Goal: Feedback & Contribution: Contribute content

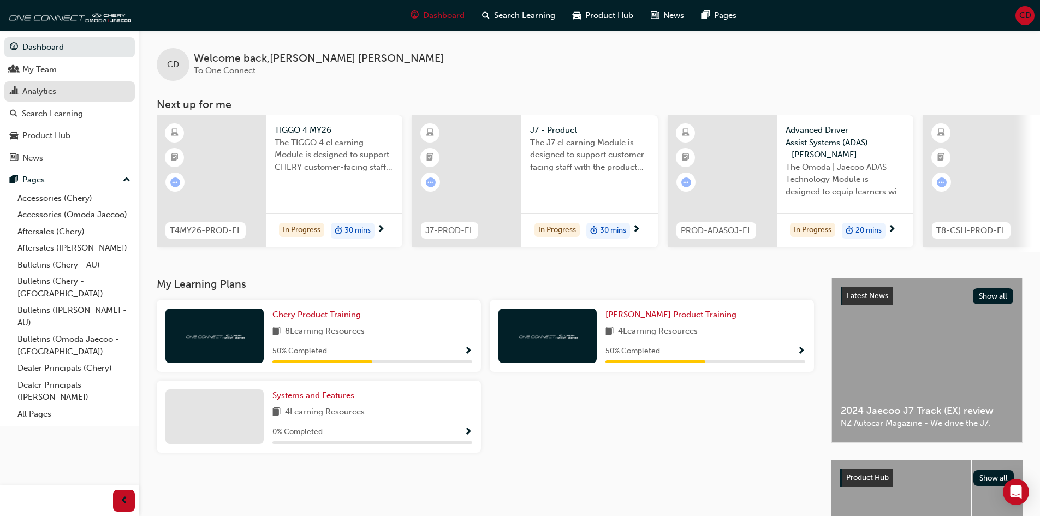
click at [42, 89] on div "Analytics" at bounding box center [39, 91] width 34 height 13
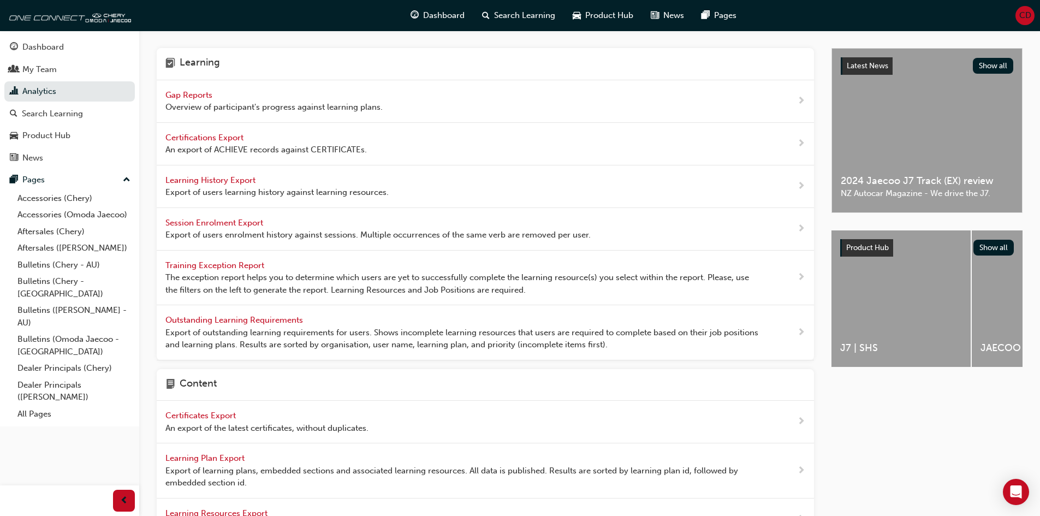
click at [219, 182] on span "Learning History Export" at bounding box center [211, 180] width 92 height 10
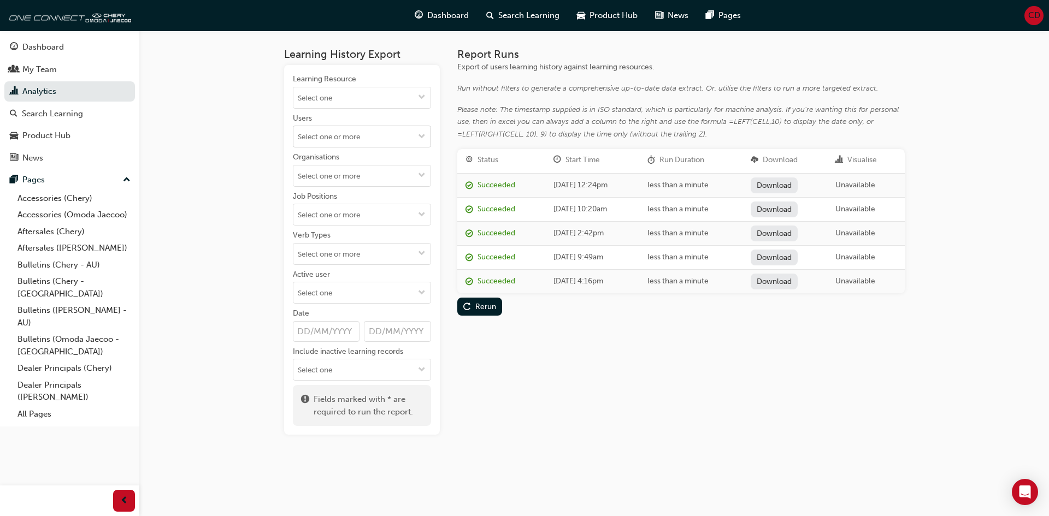
click at [403, 127] on input "Users" at bounding box center [361, 136] width 137 height 21
click at [403, 128] on input "Users No results, type at least 2 characters of family name" at bounding box center [361, 136] width 137 height 21
click at [403, 98] on input "Learning Resource" at bounding box center [361, 97] width 137 height 21
click at [403, 98] on input "Learning Resource No results, type at least 1 character of title or code" at bounding box center [361, 97] width 137 height 21
click at [240, 170] on div "Learning History Export Learning Resource No results, type at least 1 character…" at bounding box center [524, 258] width 1049 height 516
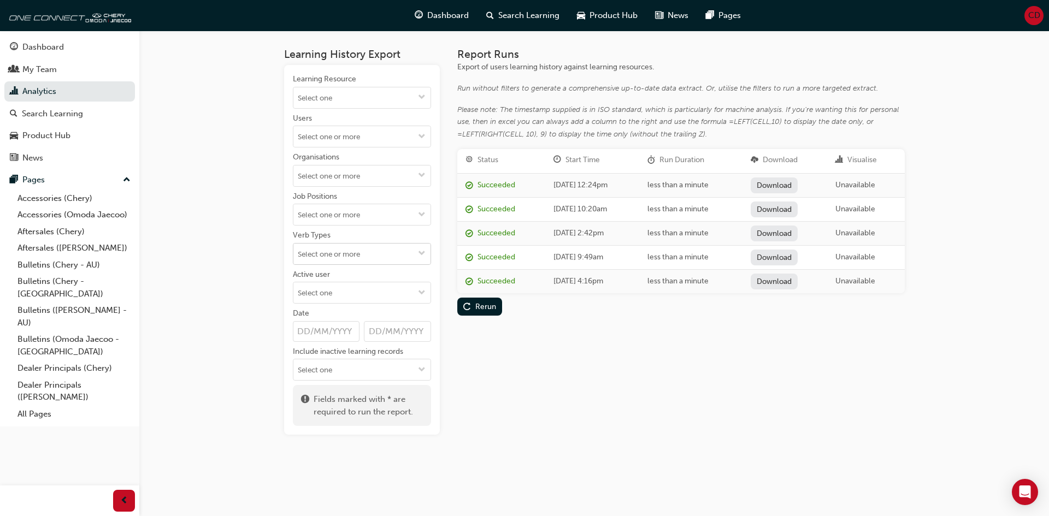
click at [424, 250] on span "down-icon" at bounding box center [422, 254] width 8 height 9
click at [337, 256] on input "Verb Types ABANDON ABSENT ACCEPT ACCESS ACHIEVE AGREE ANSWER ASSIGN ATTEMPT ATT…" at bounding box center [361, 254] width 137 height 21
type input "active"
click at [330, 253] on input "active" at bounding box center [361, 254] width 137 height 21
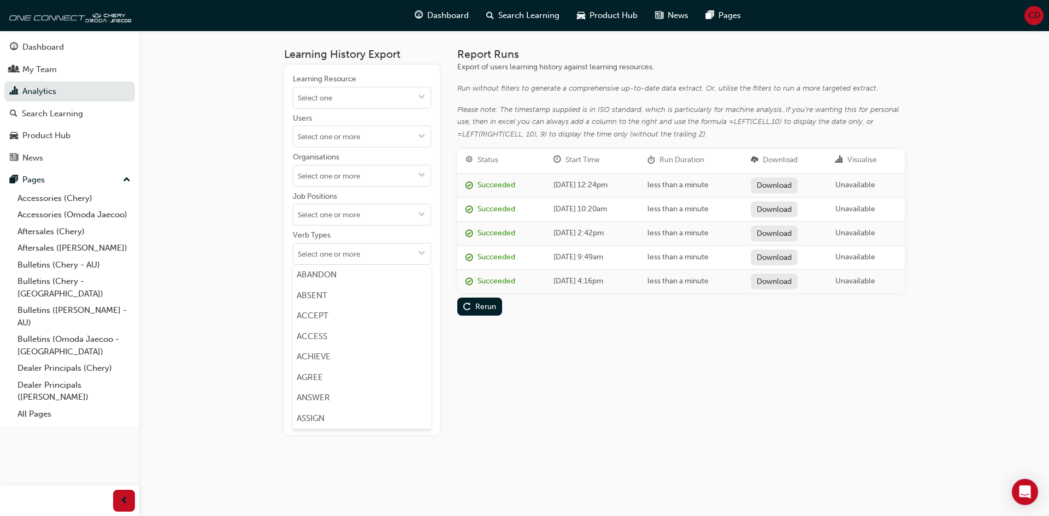
click at [267, 211] on div "Learning History Export Learning Resource Users Organisations Job Positions Ver…" at bounding box center [594, 250] width 655 height 439
click at [318, 139] on input "Users" at bounding box center [361, 136] width 137 height 21
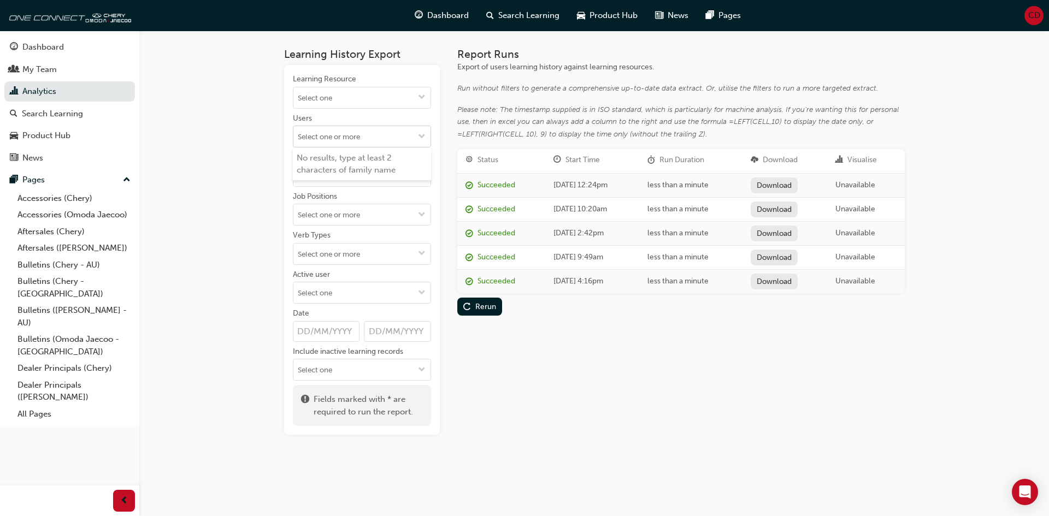
click at [318, 137] on input "Users No results, type at least 2 characters of family name" at bounding box center [361, 136] width 137 height 21
click at [422, 138] on span "down-icon" at bounding box center [422, 137] width 8 height 9
click at [421, 106] on button "Learning Resource" at bounding box center [421, 97] width 17 height 21
click at [422, 98] on span "down-icon" at bounding box center [422, 97] width 8 height 9
click at [234, 200] on div "Learning History Export Learning Resource No results, type at least 1 character…" at bounding box center [524, 258] width 1049 height 516
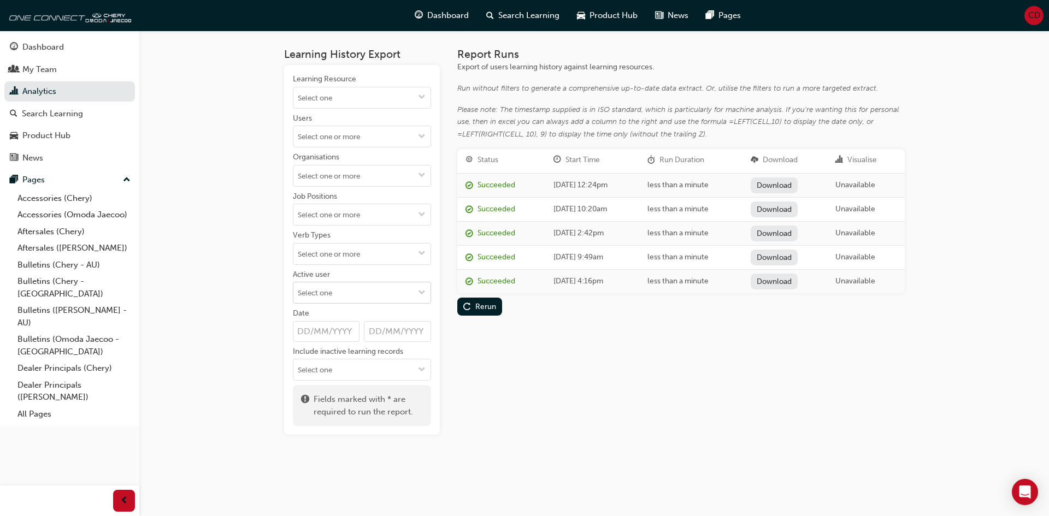
click at [422, 289] on span "down-icon" at bounding box center [422, 293] width 8 height 9
click at [359, 318] on li "Active users" at bounding box center [362, 314] width 138 height 21
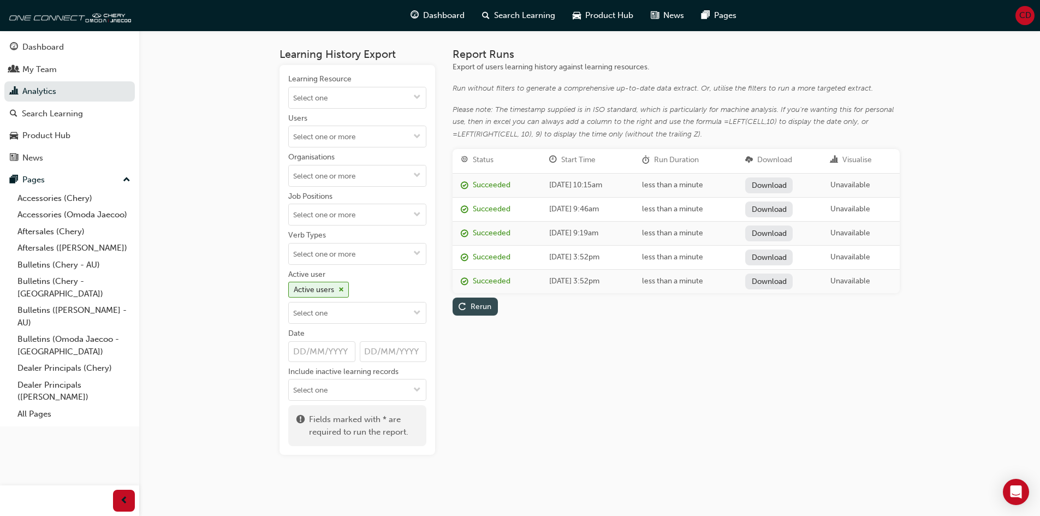
click at [465, 310] on span "replay-icon" at bounding box center [463, 307] width 8 height 9
click at [794, 181] on link "Download" at bounding box center [770, 186] width 48 height 16
click at [602, 8] on div "Product Hub" at bounding box center [603, 15] width 78 height 22
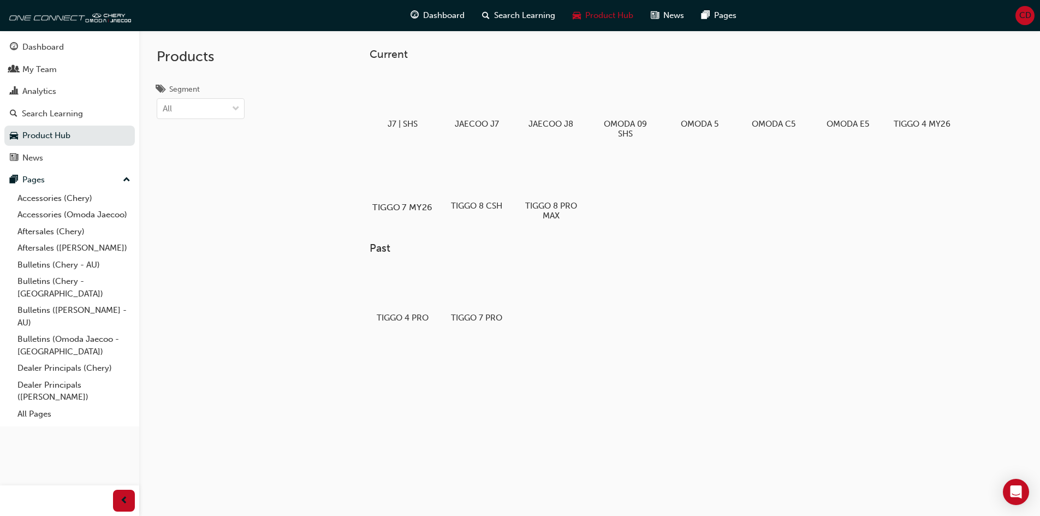
click at [397, 175] on div at bounding box center [402, 176] width 61 height 44
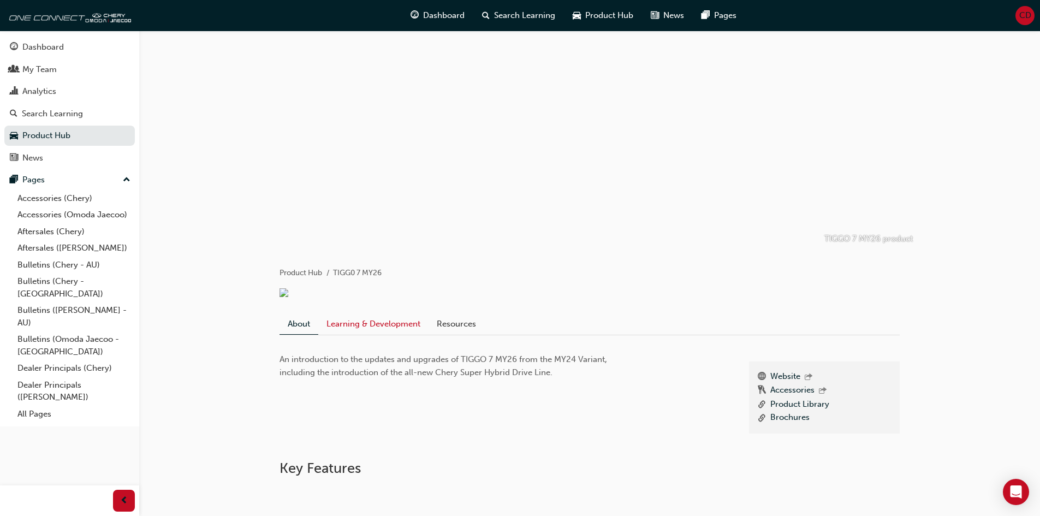
click at [367, 334] on link "Learning & Development" at bounding box center [373, 323] width 110 height 21
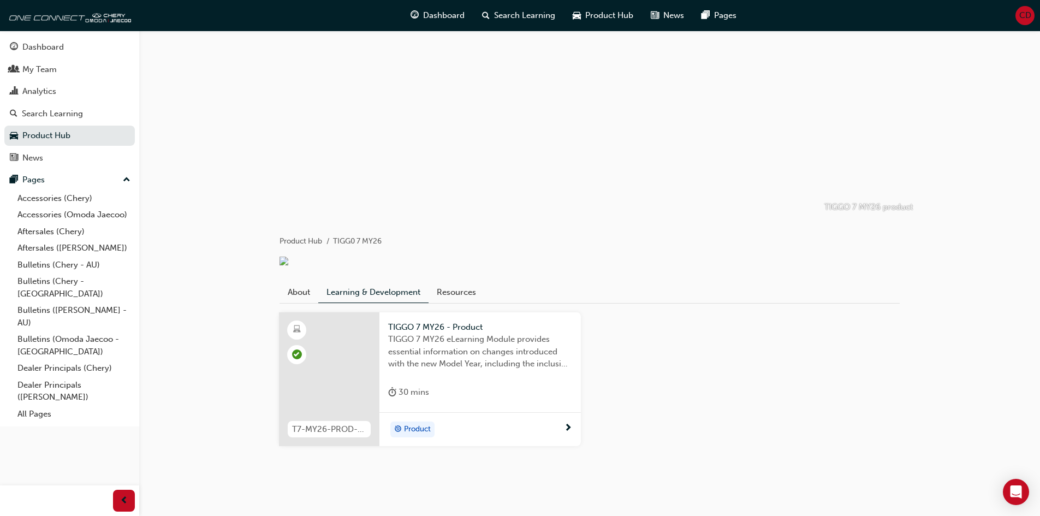
scroll to position [49, 0]
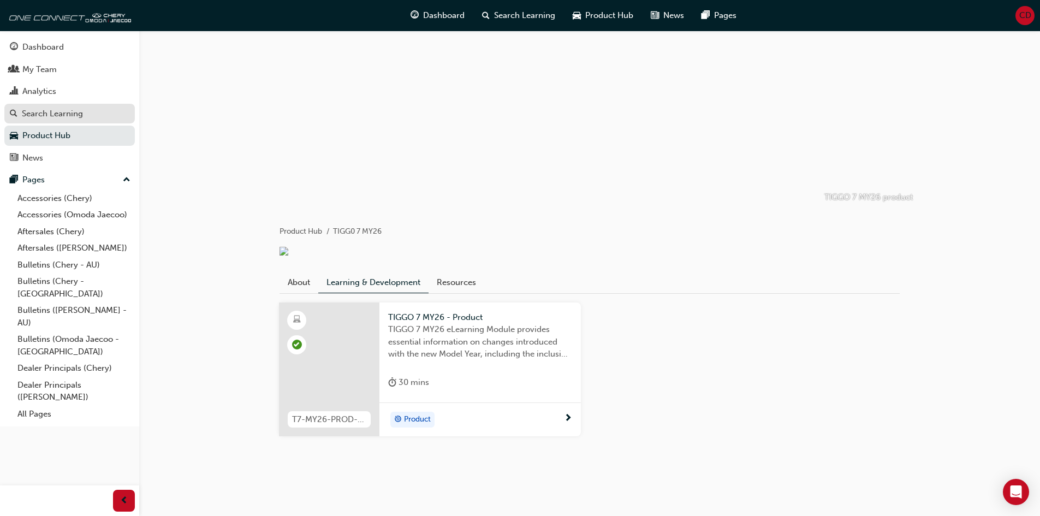
click at [74, 116] on div "Search Learning" at bounding box center [52, 114] width 61 height 13
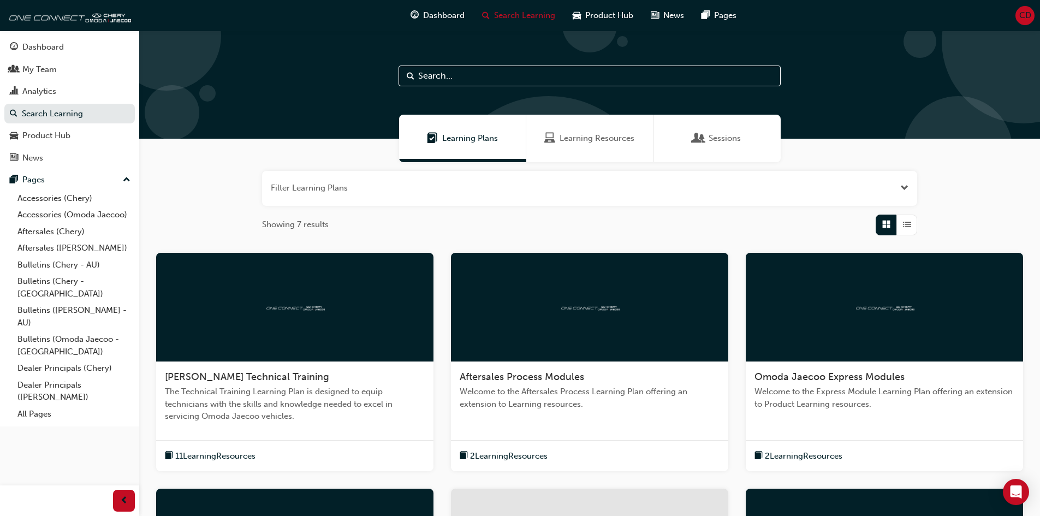
click at [453, 142] on span "Learning Plans" at bounding box center [470, 138] width 56 height 13
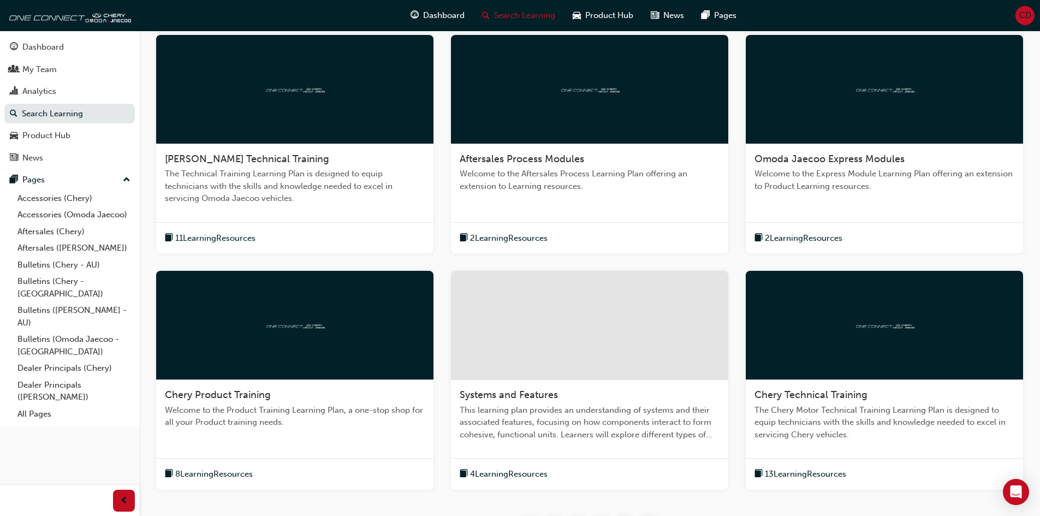
scroll to position [218, 0]
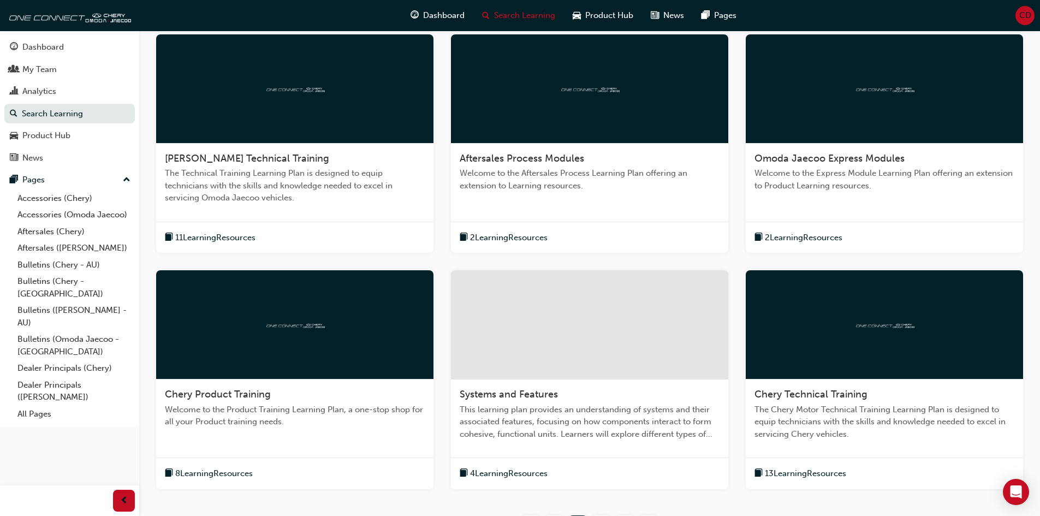
click at [232, 341] on div at bounding box center [294, 324] width 277 height 109
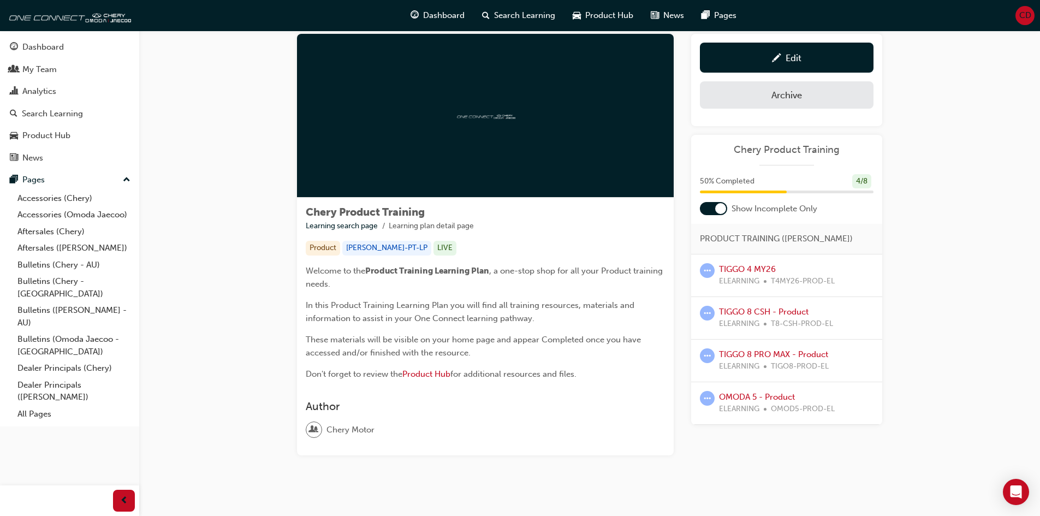
scroll to position [42, 0]
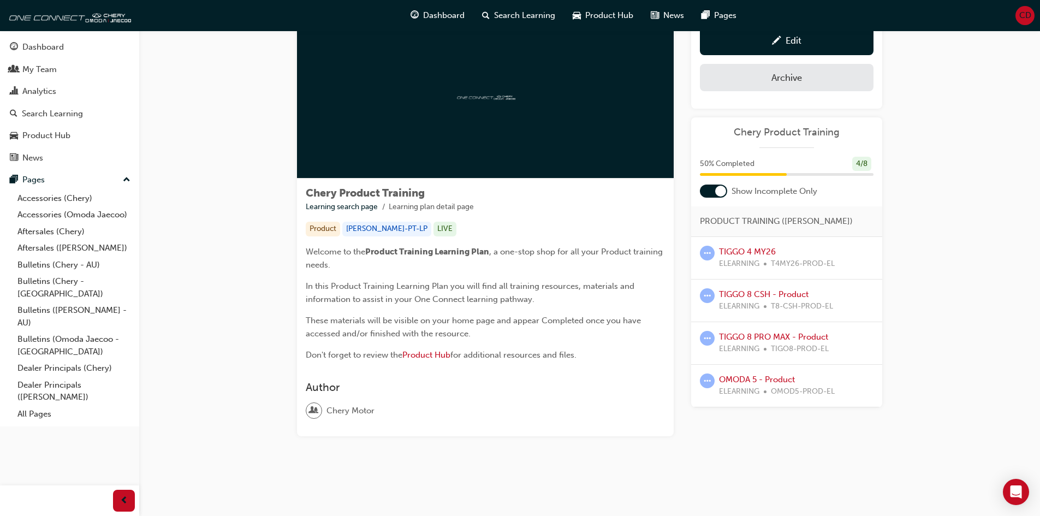
click at [723, 191] on div at bounding box center [720, 191] width 11 height 11
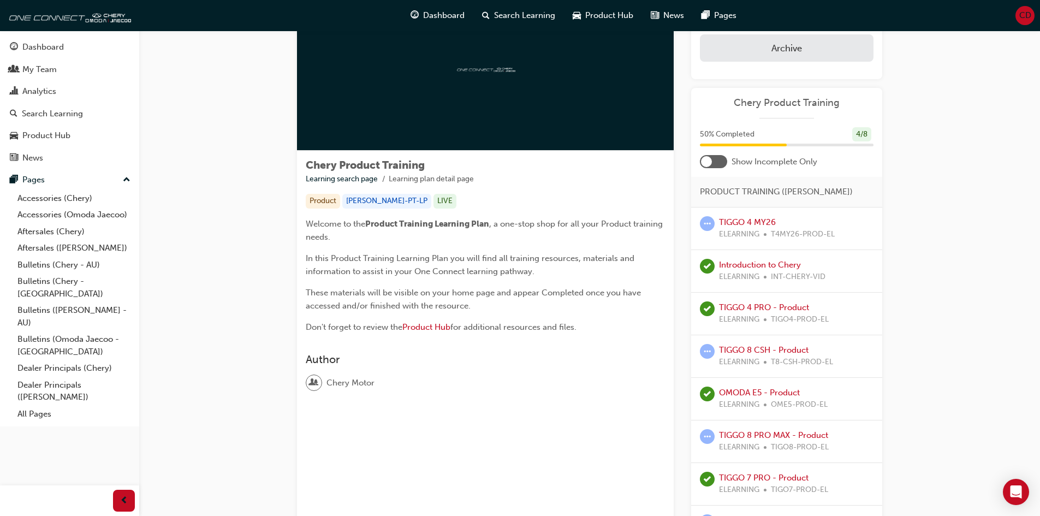
scroll to position [0, 0]
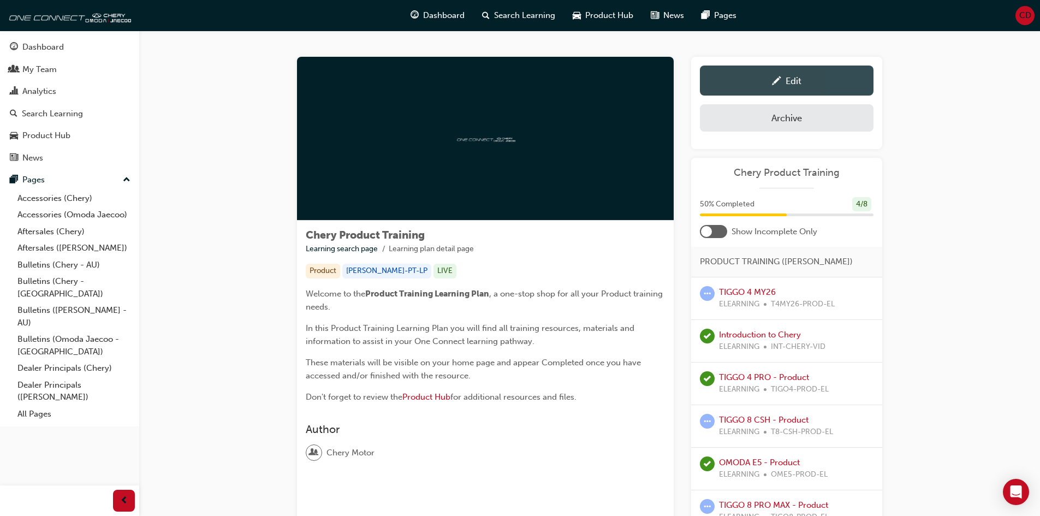
click at [783, 81] on div "Edit" at bounding box center [786, 81] width 157 height 14
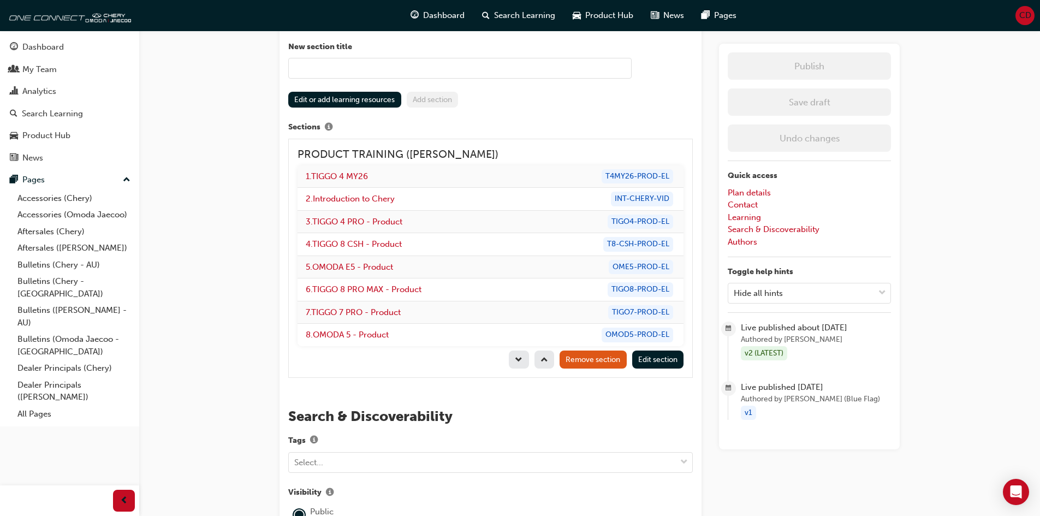
scroll to position [1256, 0]
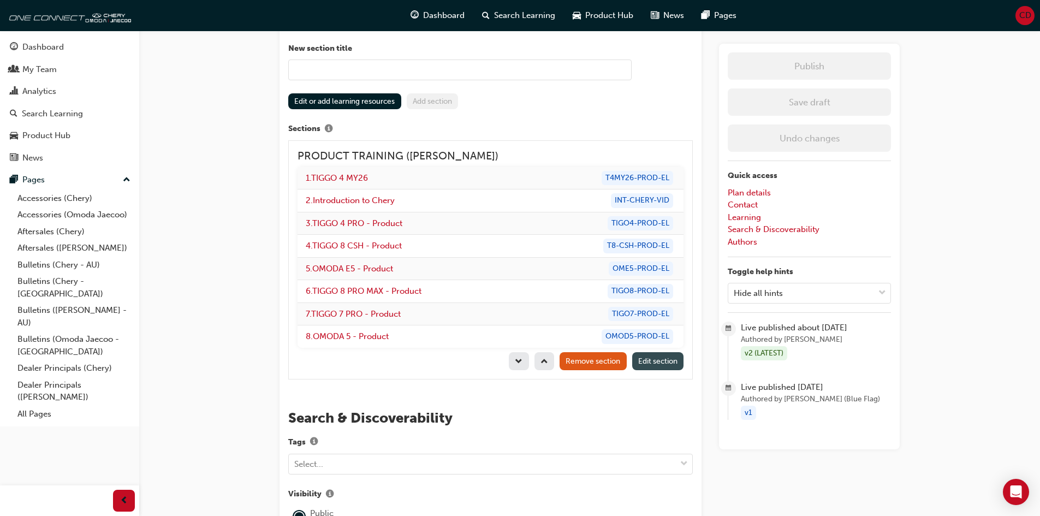
click at [652, 357] on span "Edit section" at bounding box center [657, 361] width 39 height 9
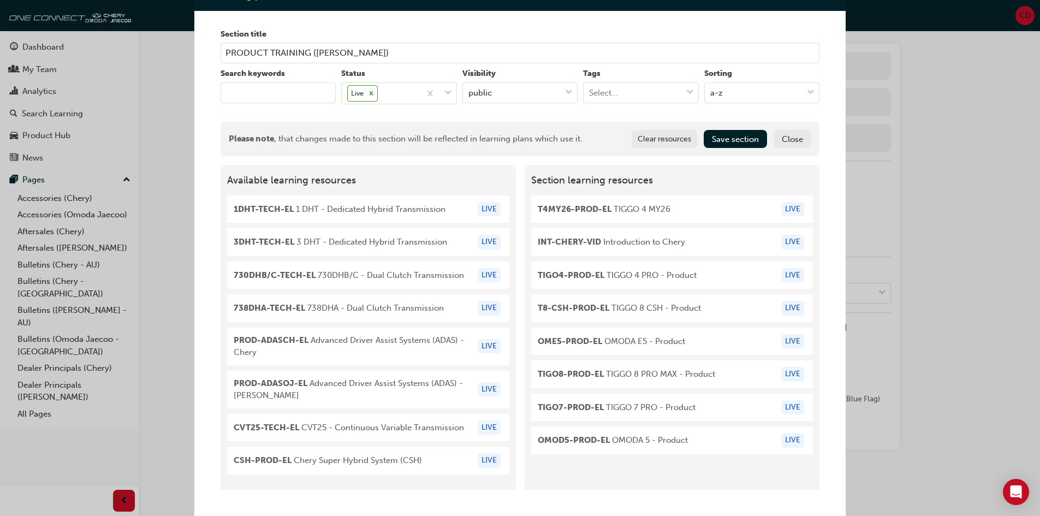
scroll to position [1420, 0]
click at [295, 86] on input "keyword" at bounding box center [278, 92] width 115 height 21
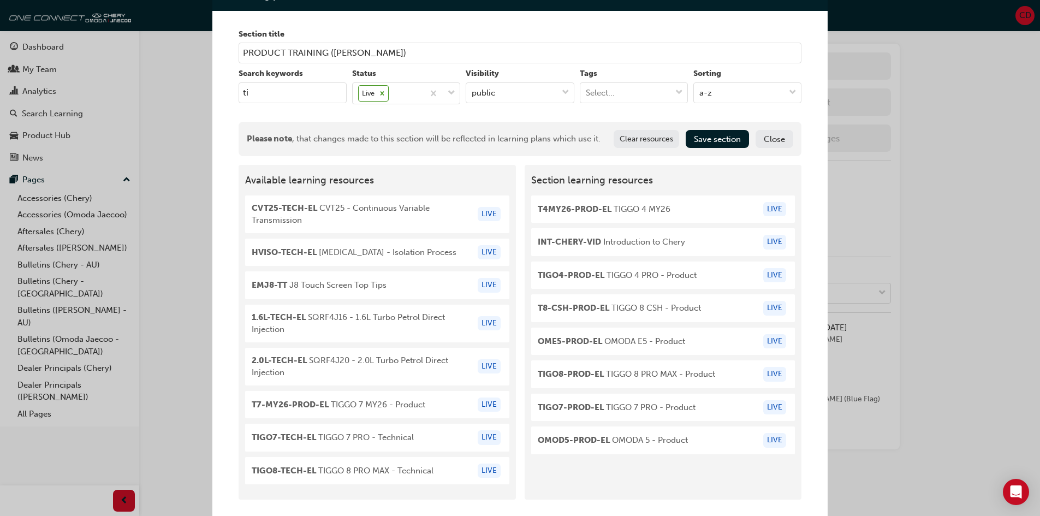
scroll to position [0, 0]
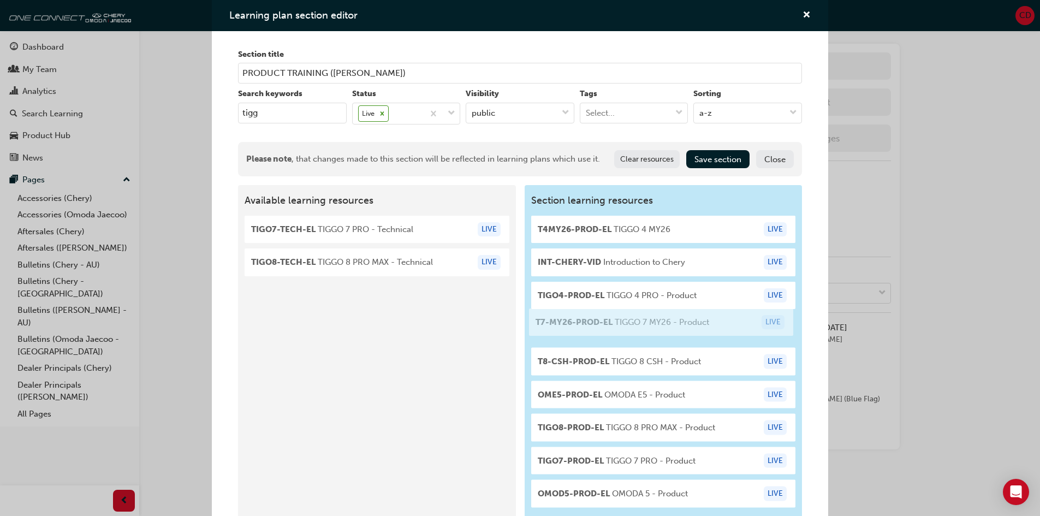
drag, startPoint x: 301, startPoint y: 233, endPoint x: 589, endPoint y: 326, distance: 302.4
click at [589, 326] on div "Available learning resources T7-MY26-PROD-EL TIGGO 7 MY26 - Product LIVE TIGO7-…" at bounding box center [520, 354] width 564 height 338
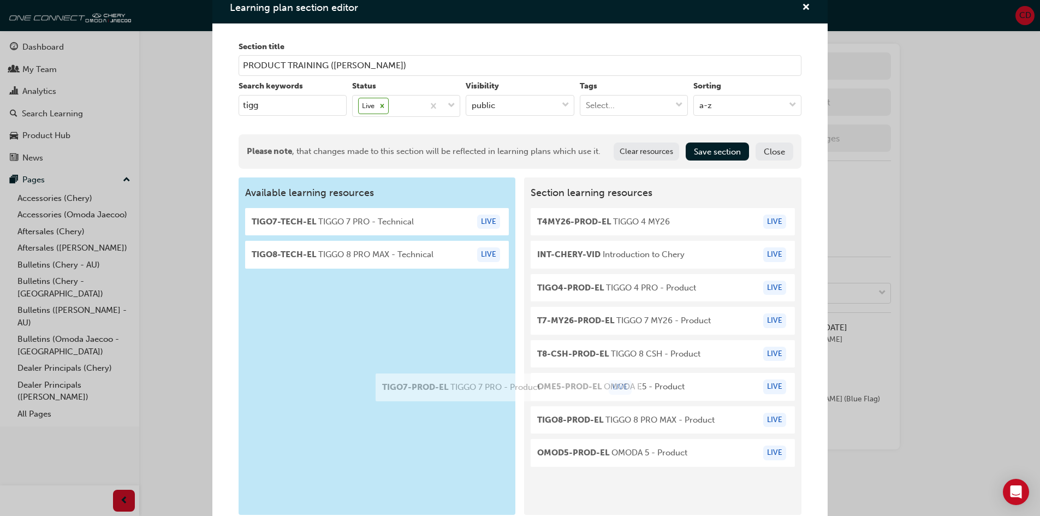
scroll to position [9, 0]
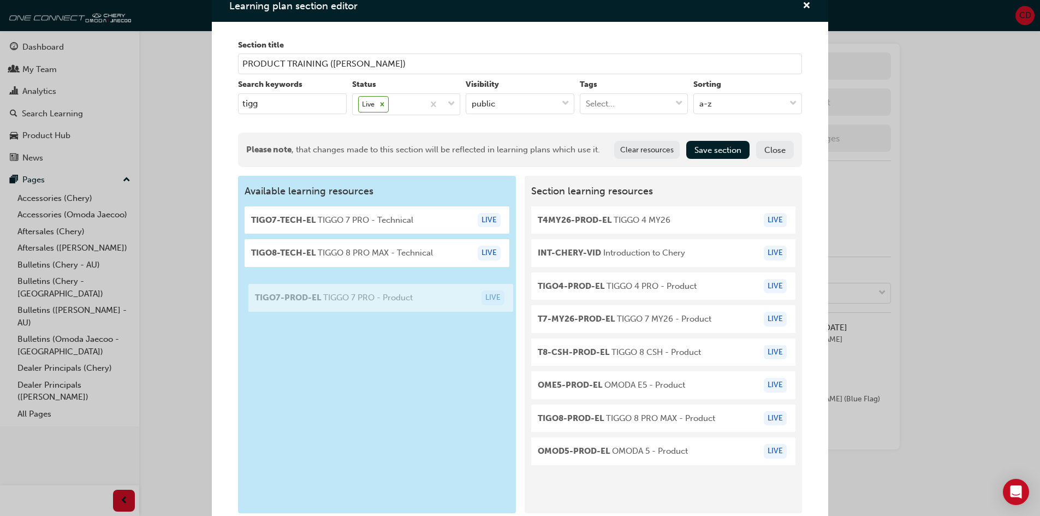
drag, startPoint x: 587, startPoint y: 465, endPoint x: 277, endPoint y: 303, distance: 349.4
click at [277, 303] on div "Available learning resources TIGO7-TECH-EL TIGGO 7 PRO - Technical LIVE TIGO8-T…" at bounding box center [520, 345] width 564 height 338
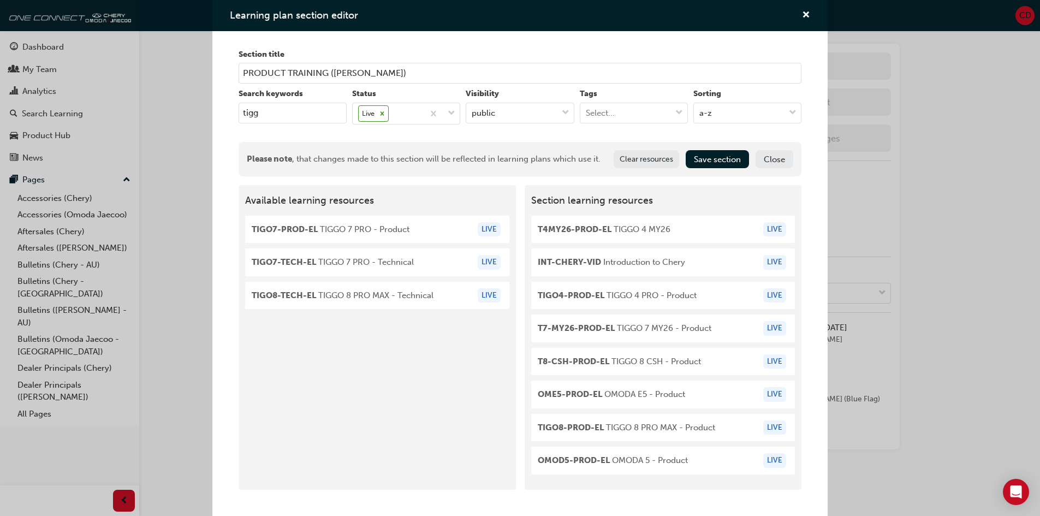
scroll to position [0, 0]
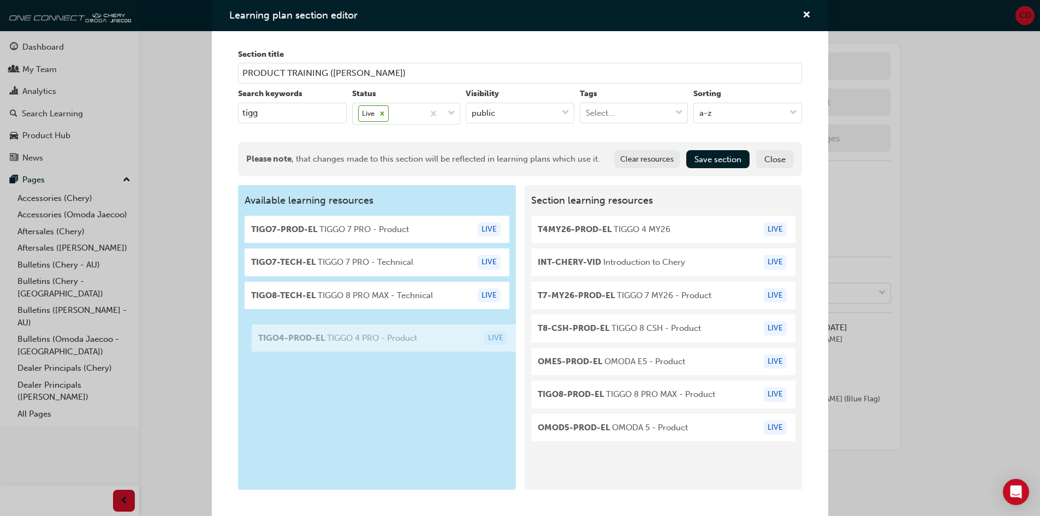
drag, startPoint x: 582, startPoint y: 301, endPoint x: 314, endPoint y: 344, distance: 271.5
click at [314, 344] on div "Available learning resources TIGO7-PROD-EL TIGGO 7 PRO - Product LIVE TIGO7-TEC…" at bounding box center [520, 337] width 564 height 305
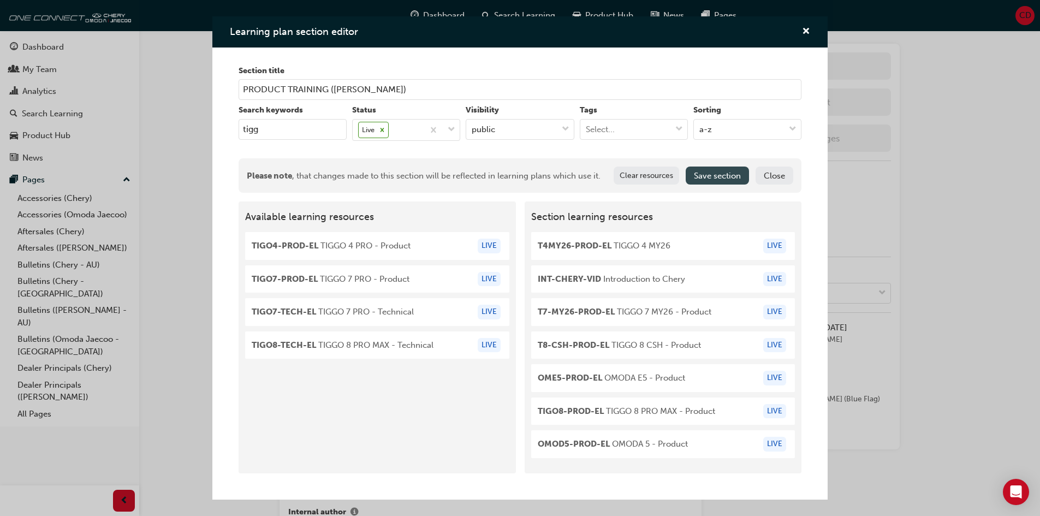
type input "tigg"
click at [711, 173] on button "Save section" at bounding box center [717, 176] width 63 height 18
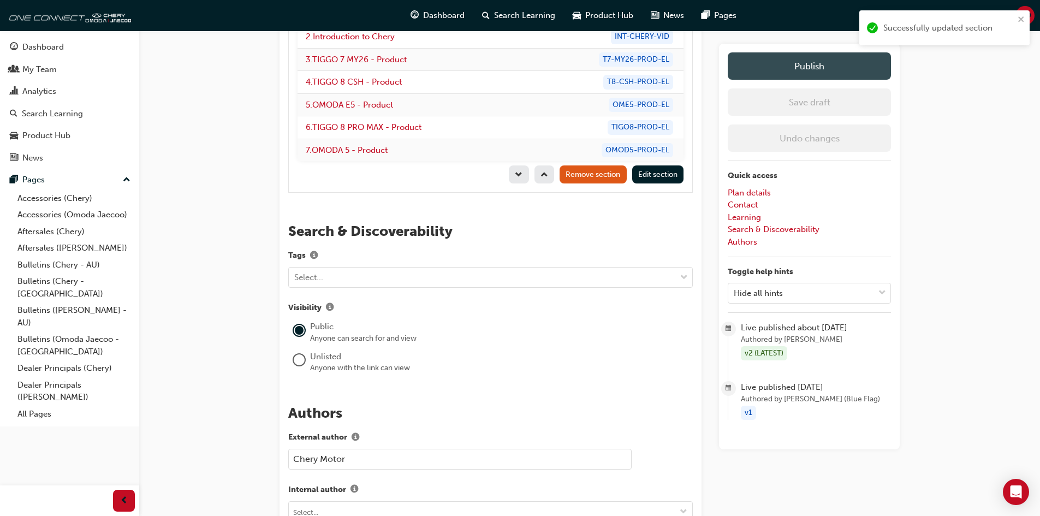
click at [808, 61] on button "Publish" at bounding box center [809, 65] width 163 height 27
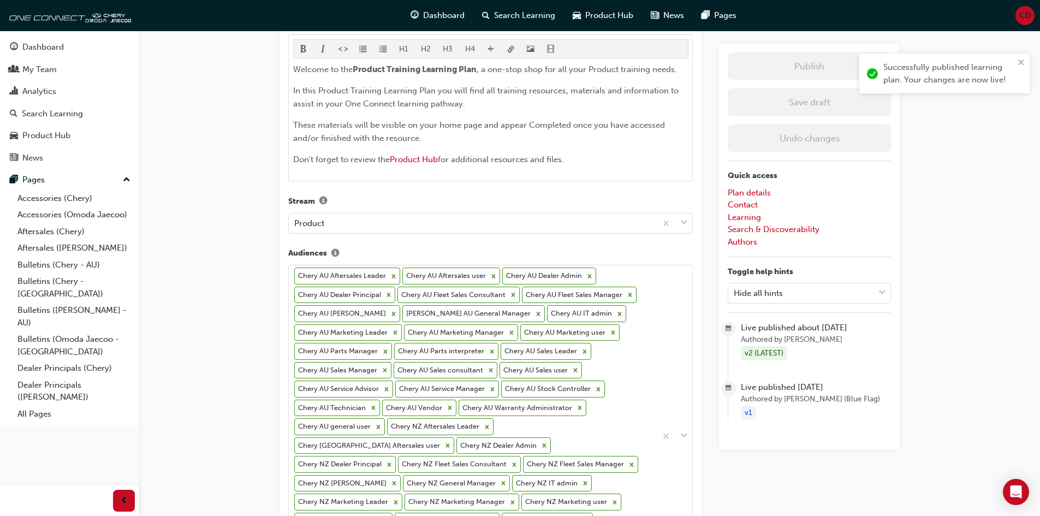
scroll to position [164, 0]
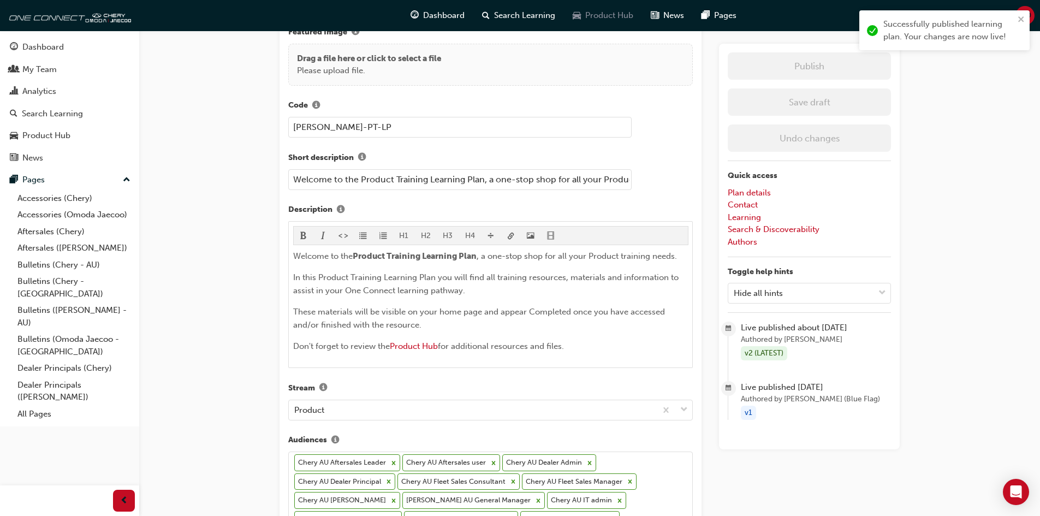
click at [590, 17] on span "Product Hub" at bounding box center [609, 15] width 48 height 13
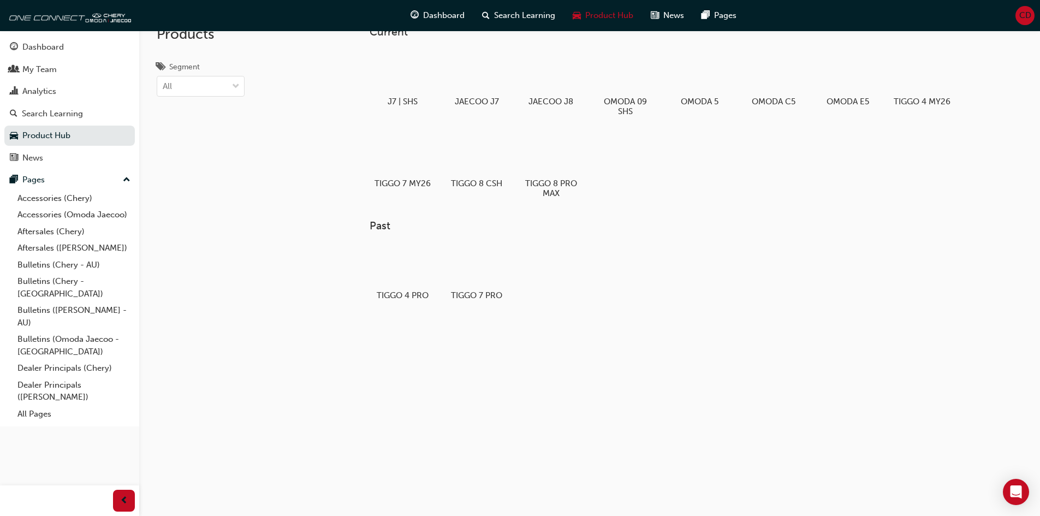
scroll to position [3, 0]
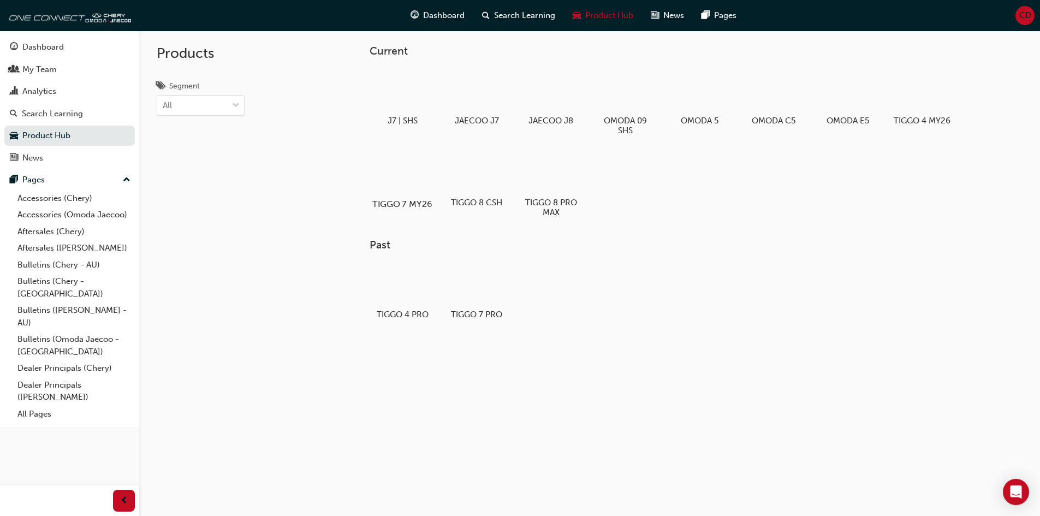
click at [411, 173] on div at bounding box center [402, 173] width 61 height 44
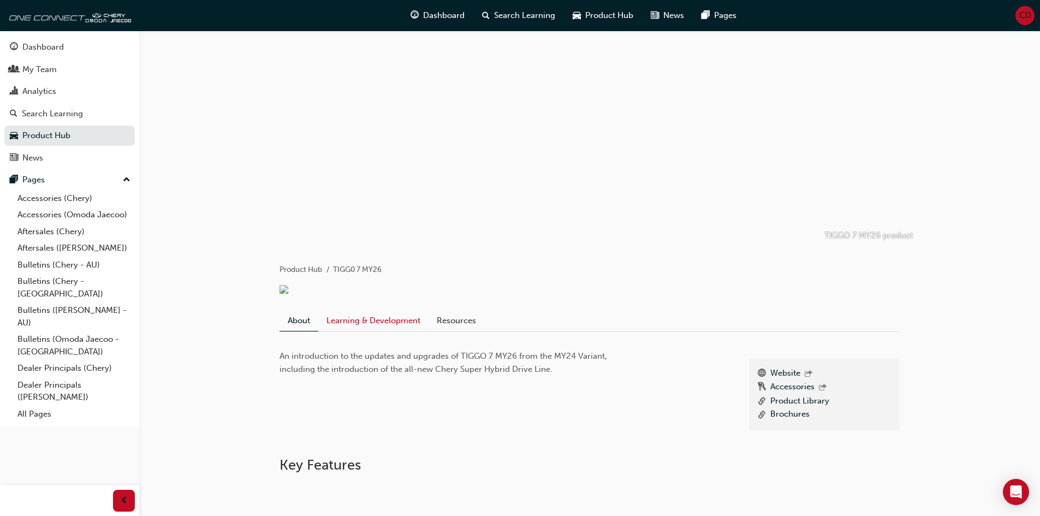
click at [401, 324] on link "Learning & Development" at bounding box center [373, 320] width 110 height 21
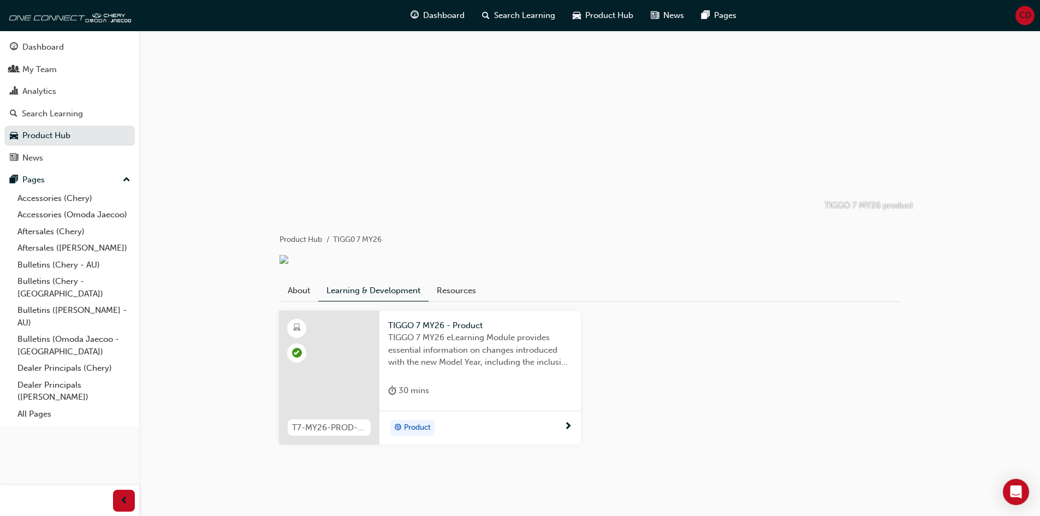
scroll to position [49, 0]
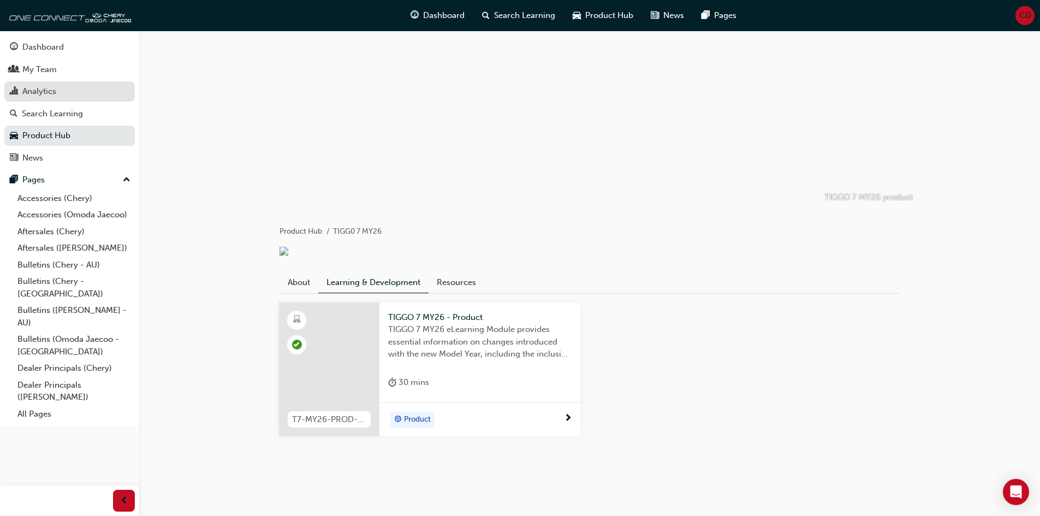
drag, startPoint x: 48, startPoint y: 90, endPoint x: 58, endPoint y: 93, distance: 11.1
click at [48, 90] on div "Analytics" at bounding box center [39, 91] width 34 height 13
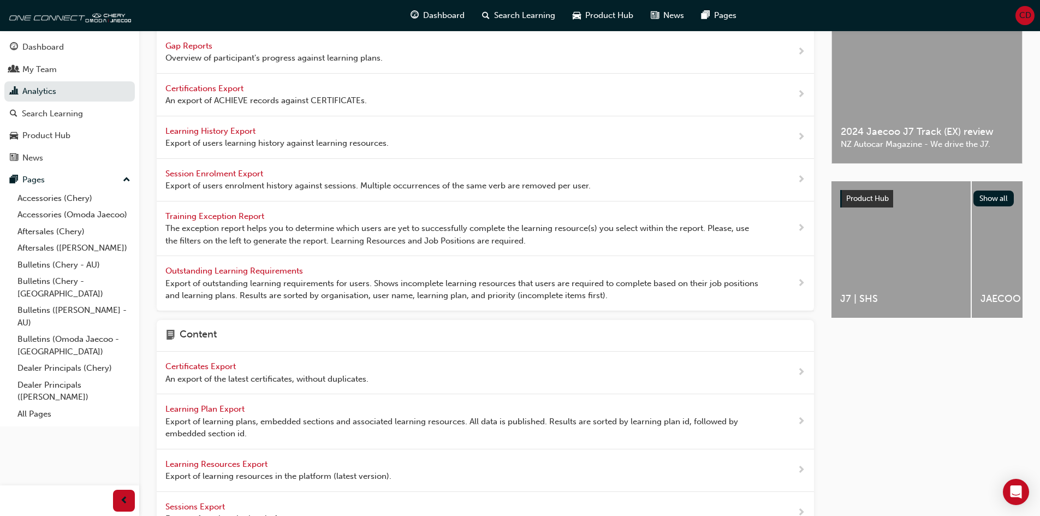
click at [224, 54] on span "Overview of participant's progress against learning plans." at bounding box center [273, 58] width 217 height 13
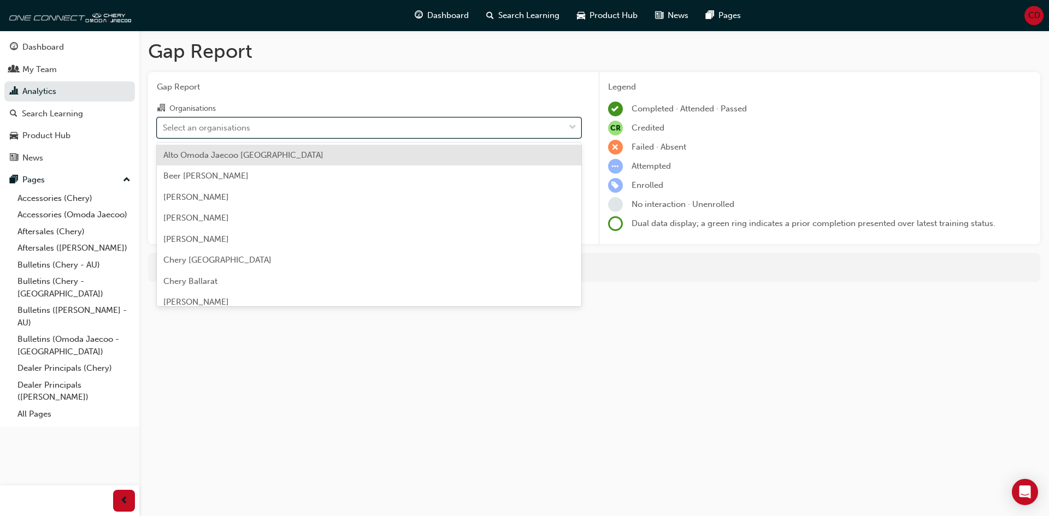
click at [226, 124] on div "Select an organisations" at bounding box center [206, 127] width 87 height 13
click at [164, 124] on input "Organisations option Alto Omoda Jaecoo [GEOGRAPHIC_DATA] focused, 1 of 165. 165…" at bounding box center [163, 126] width 1 height 9
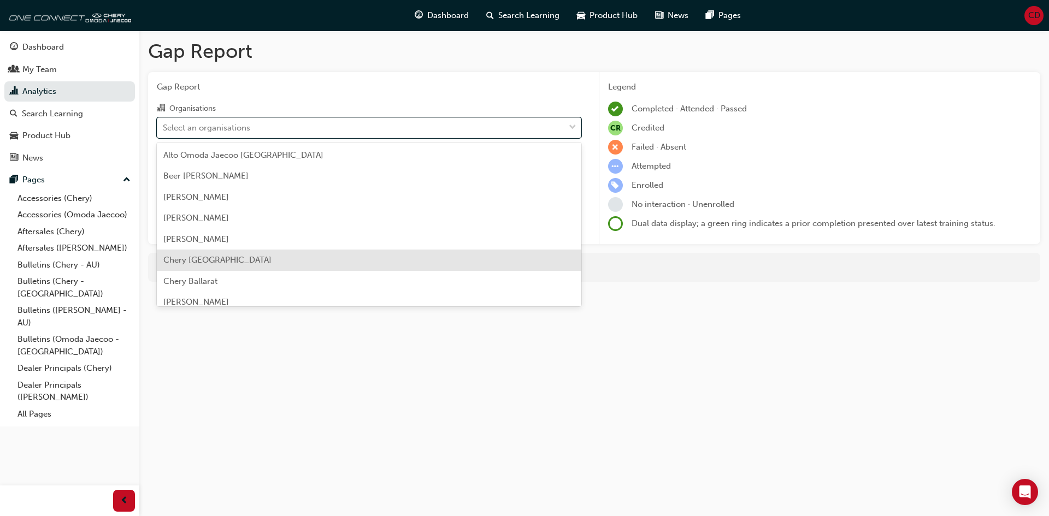
drag, startPoint x: 245, startPoint y: 252, endPoint x: 252, endPoint y: 245, distance: 10.0
click at [245, 251] on div "Chery [GEOGRAPHIC_DATA]" at bounding box center [369, 260] width 424 height 21
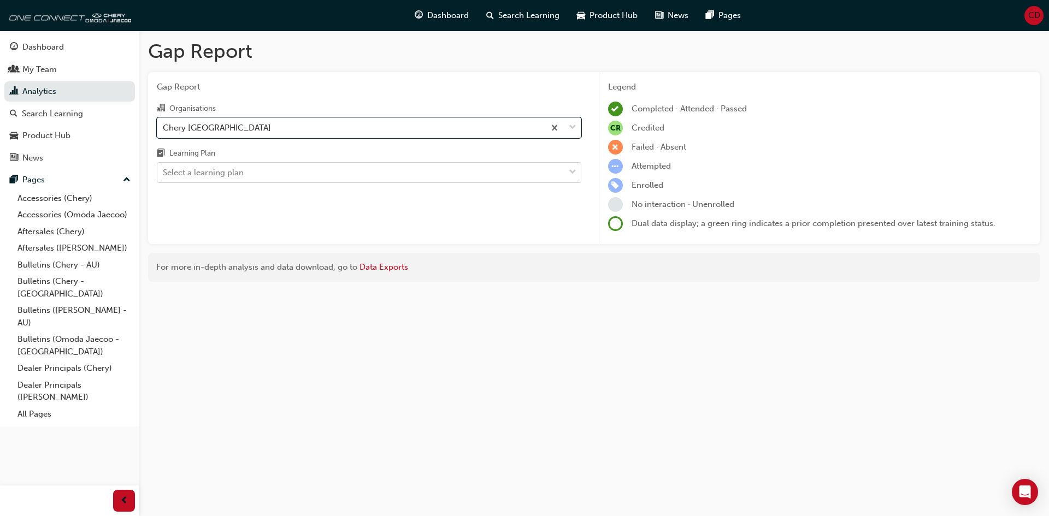
click at [270, 179] on div "Select a learning plan" at bounding box center [360, 172] width 407 height 19
click at [164, 177] on input "Learning Plan Select a learning plan" at bounding box center [163, 172] width 1 height 9
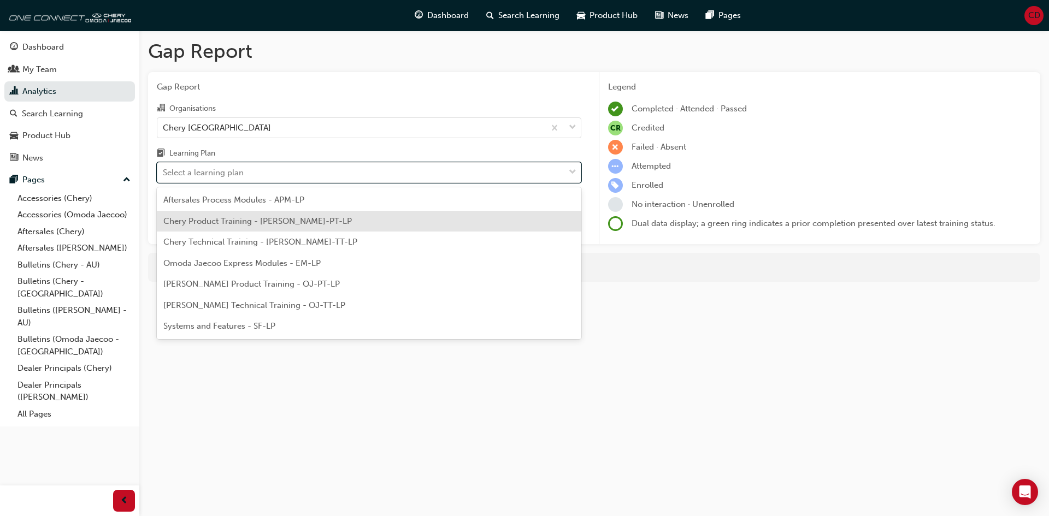
click at [223, 224] on span "Chery Product Training - [PERSON_NAME]-PT-LP" at bounding box center [257, 221] width 188 height 10
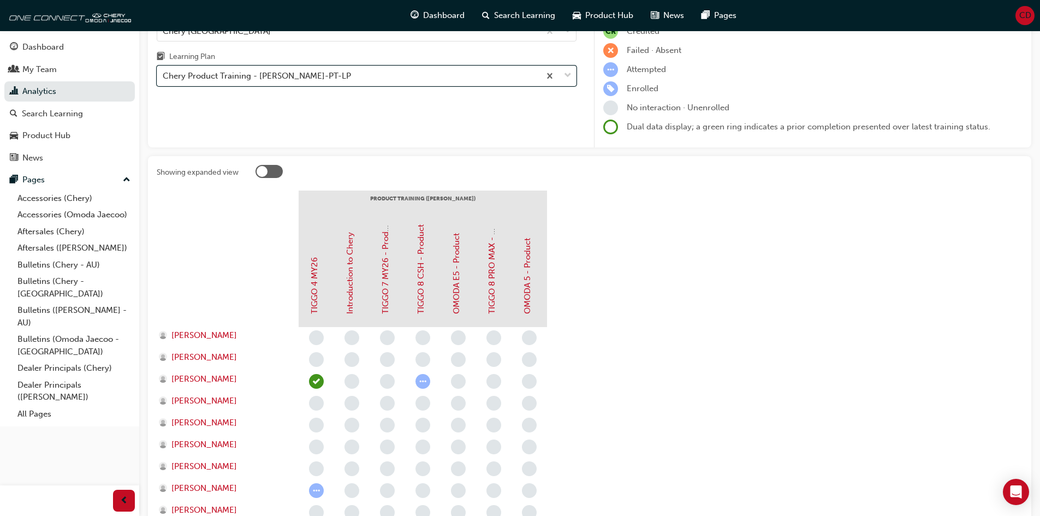
scroll to position [1, 0]
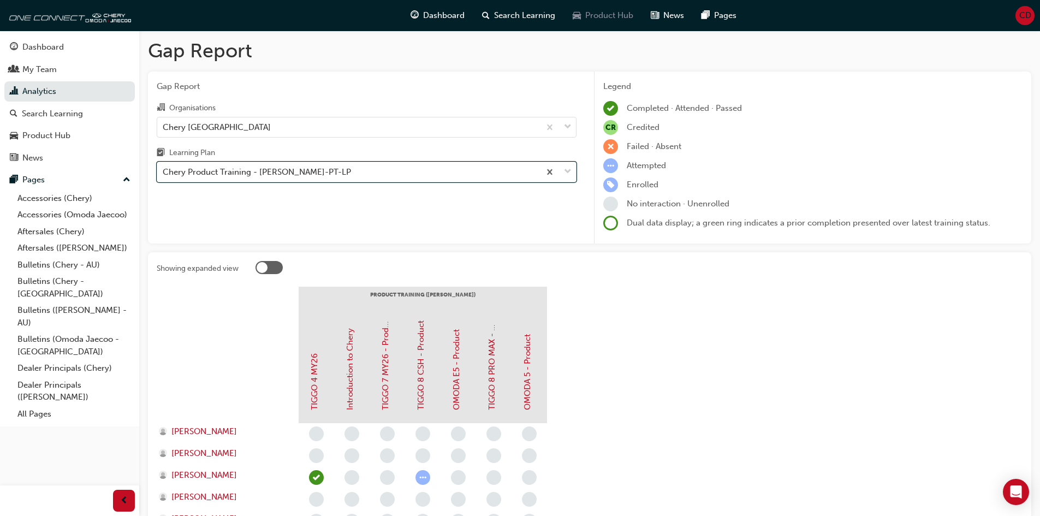
click at [584, 13] on div "Product Hub" at bounding box center [603, 15] width 78 height 22
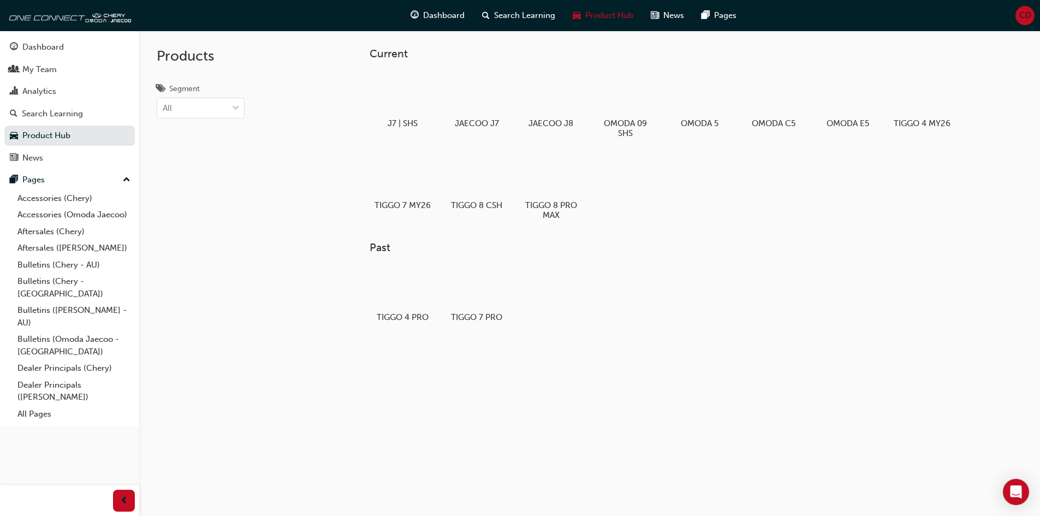
click at [268, 132] on div "Products Segment All" at bounding box center [229, 288] width 180 height 516
